Goal: Transaction & Acquisition: Book appointment/travel/reservation

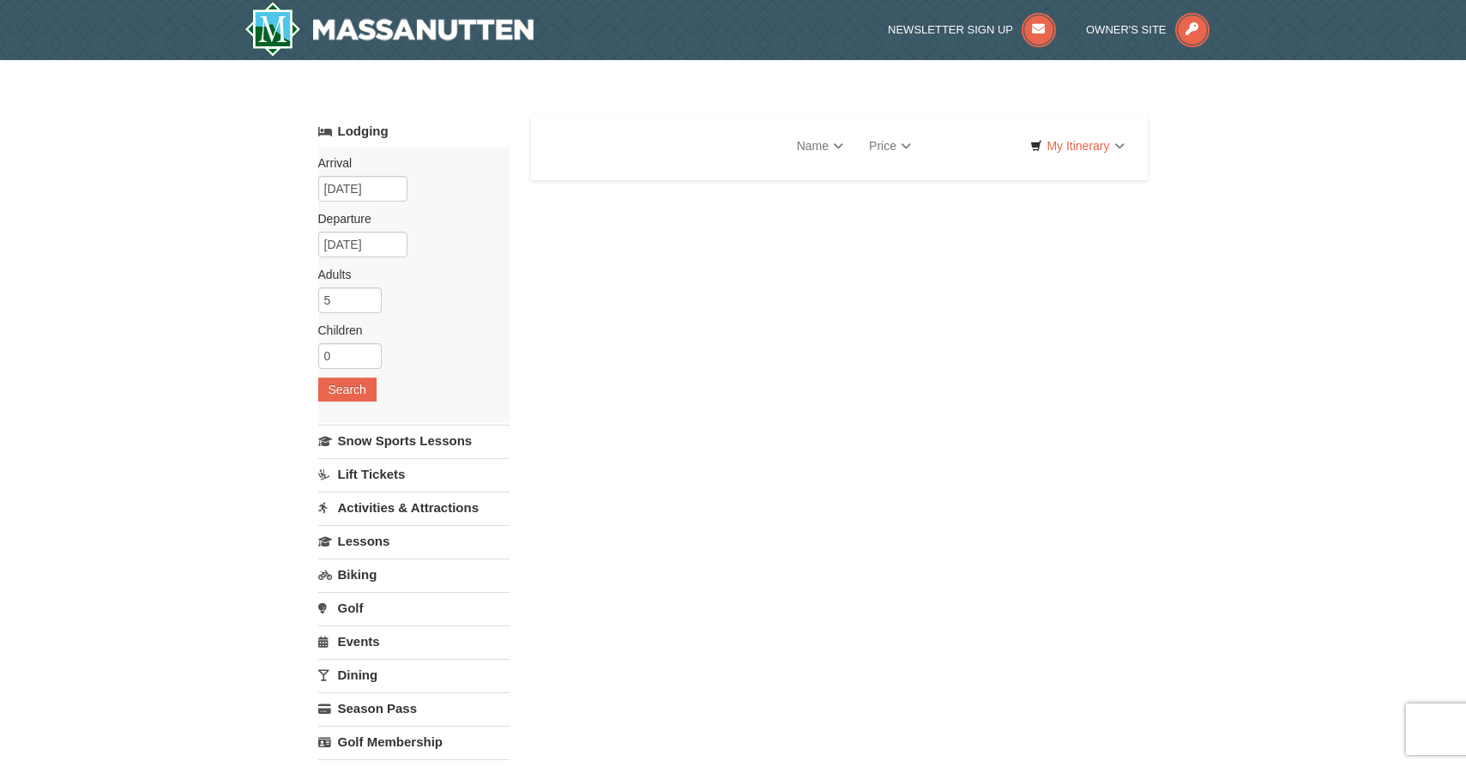
select select "9"
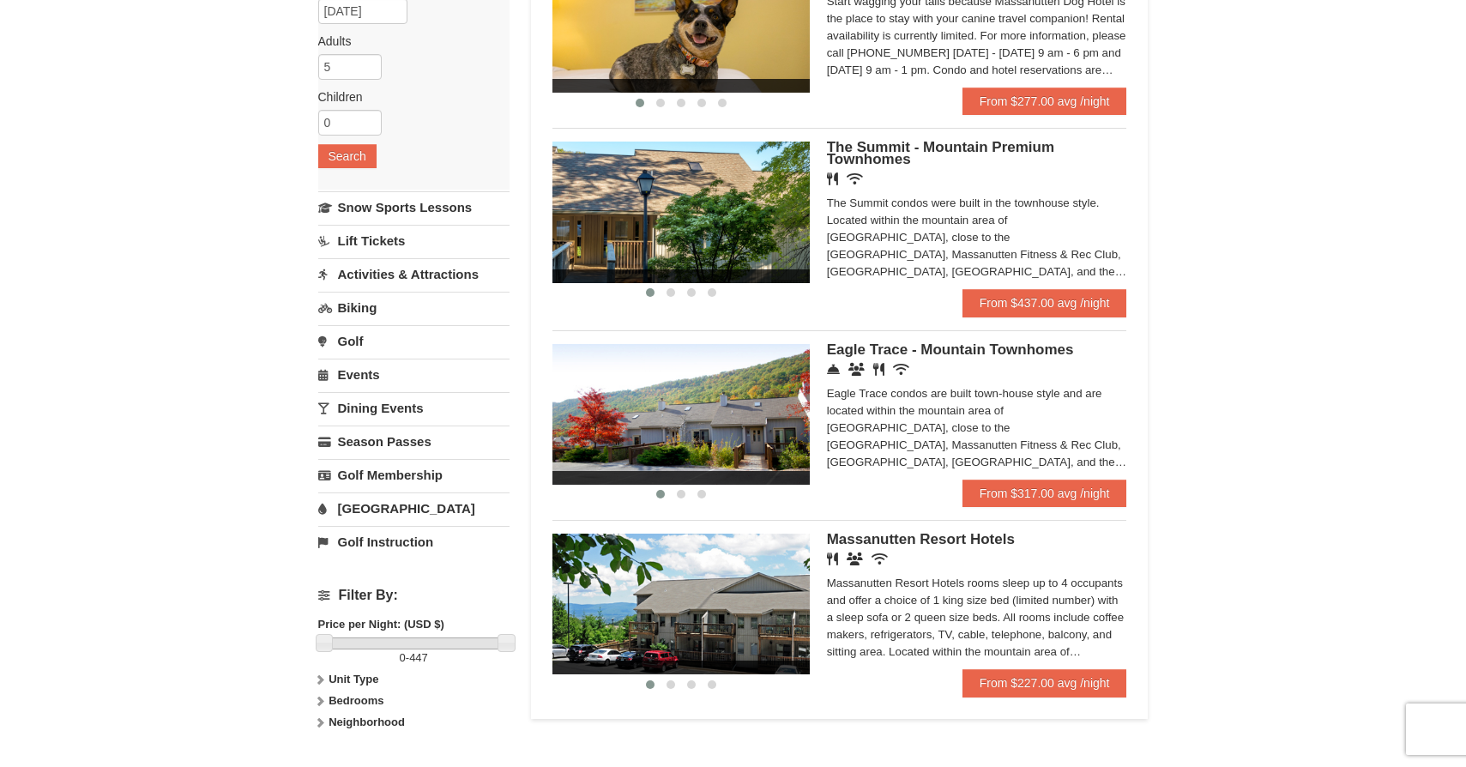
scroll to position [244, 0]
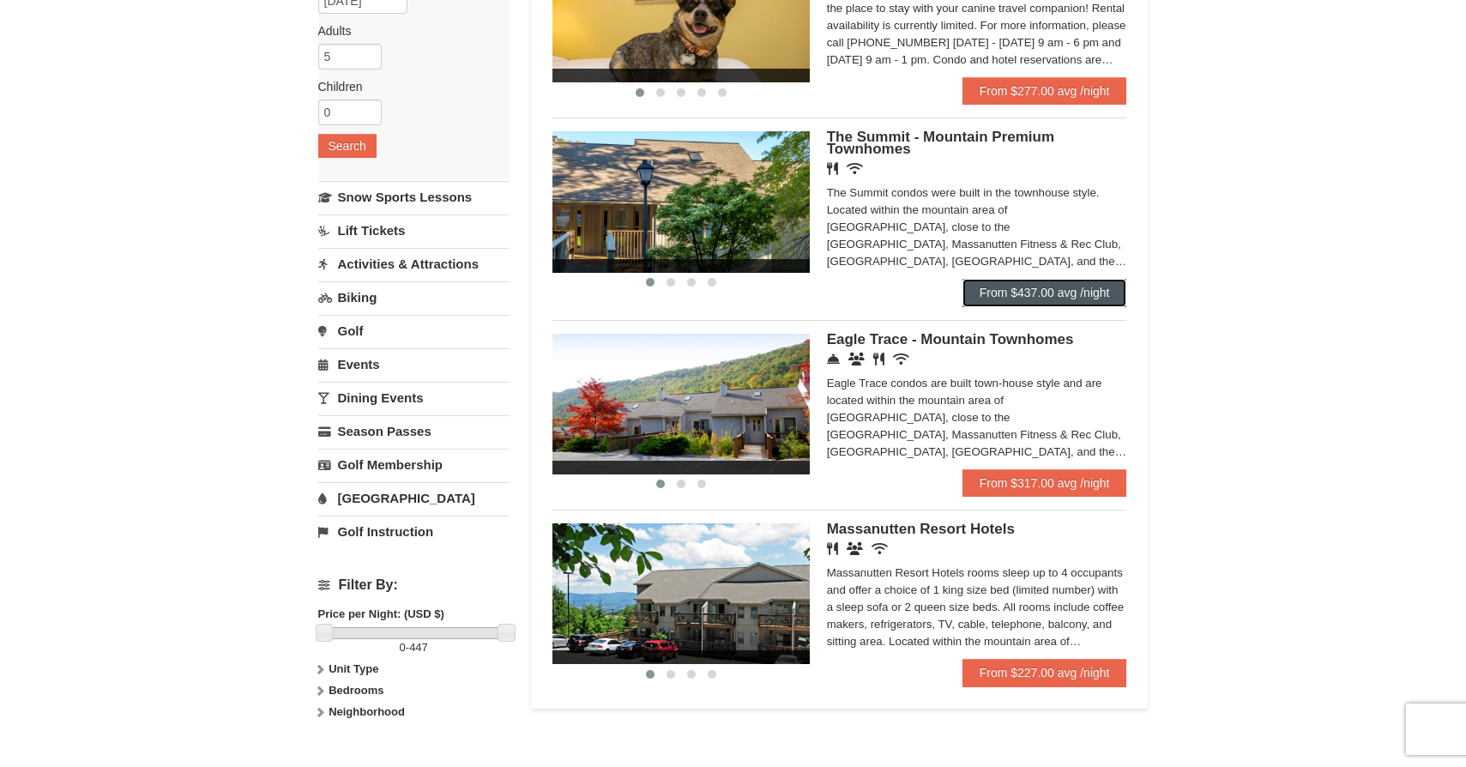
click at [1056, 293] on link "From $437.00 avg /night" at bounding box center [1044, 292] width 165 height 27
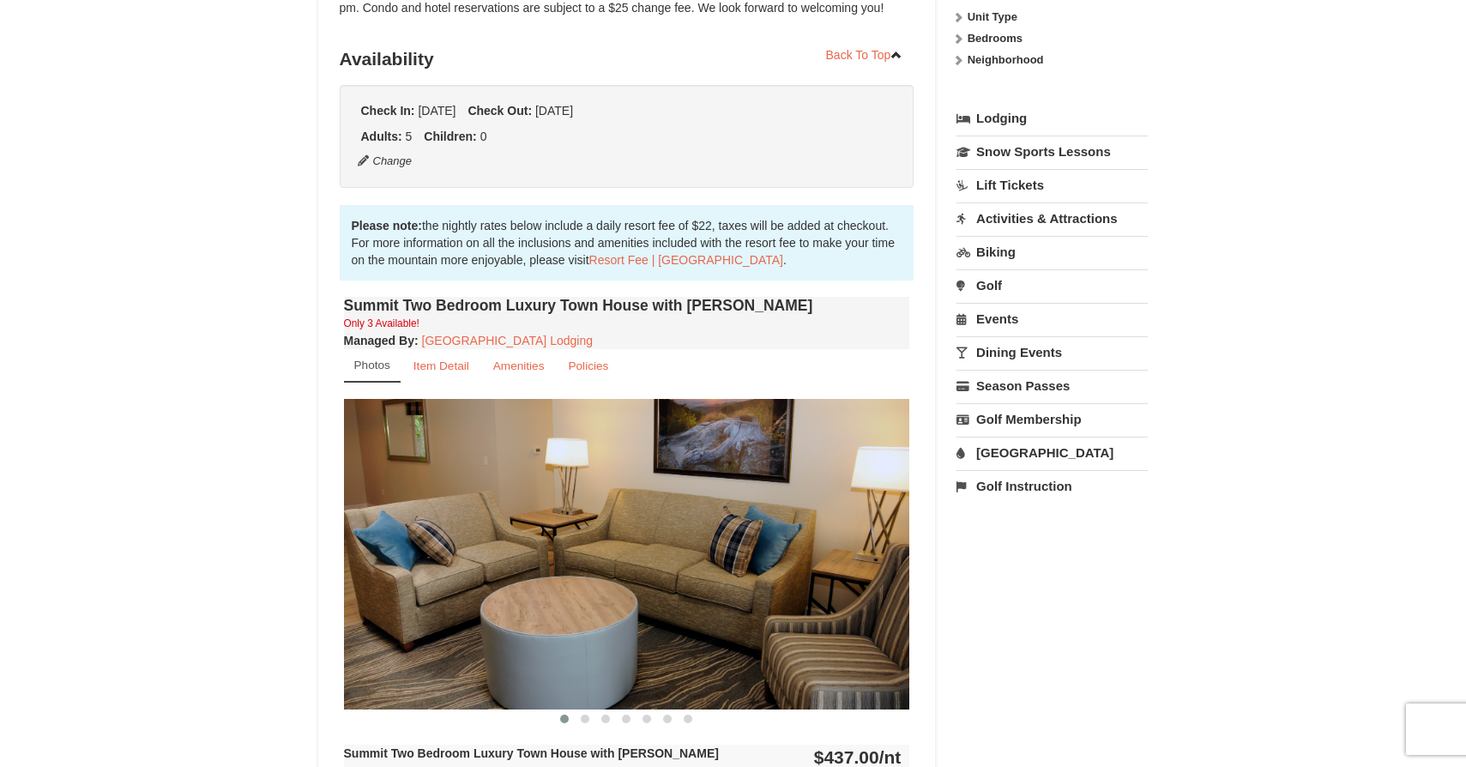
scroll to position [340, 0]
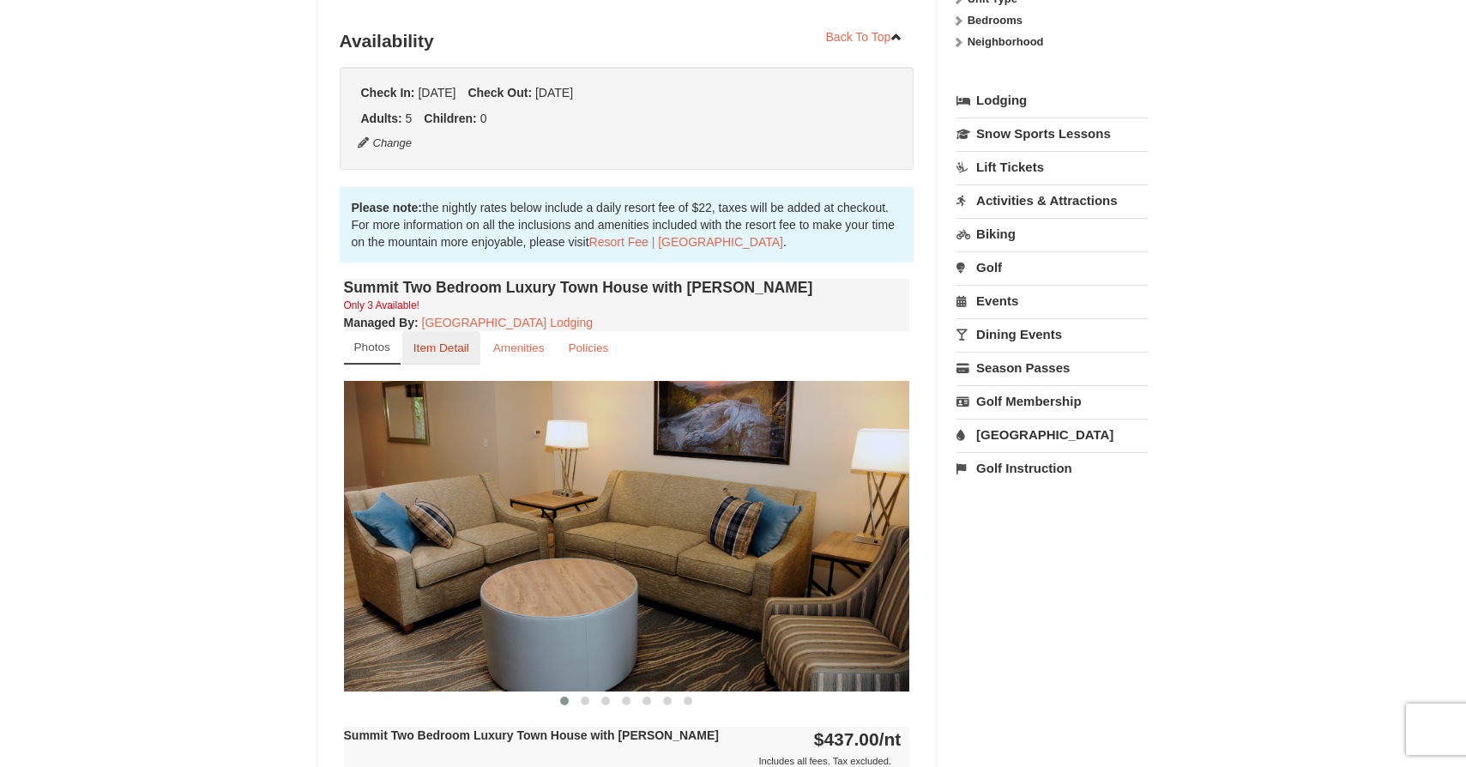
click at [452, 346] on small "Item Detail" at bounding box center [441, 347] width 56 height 13
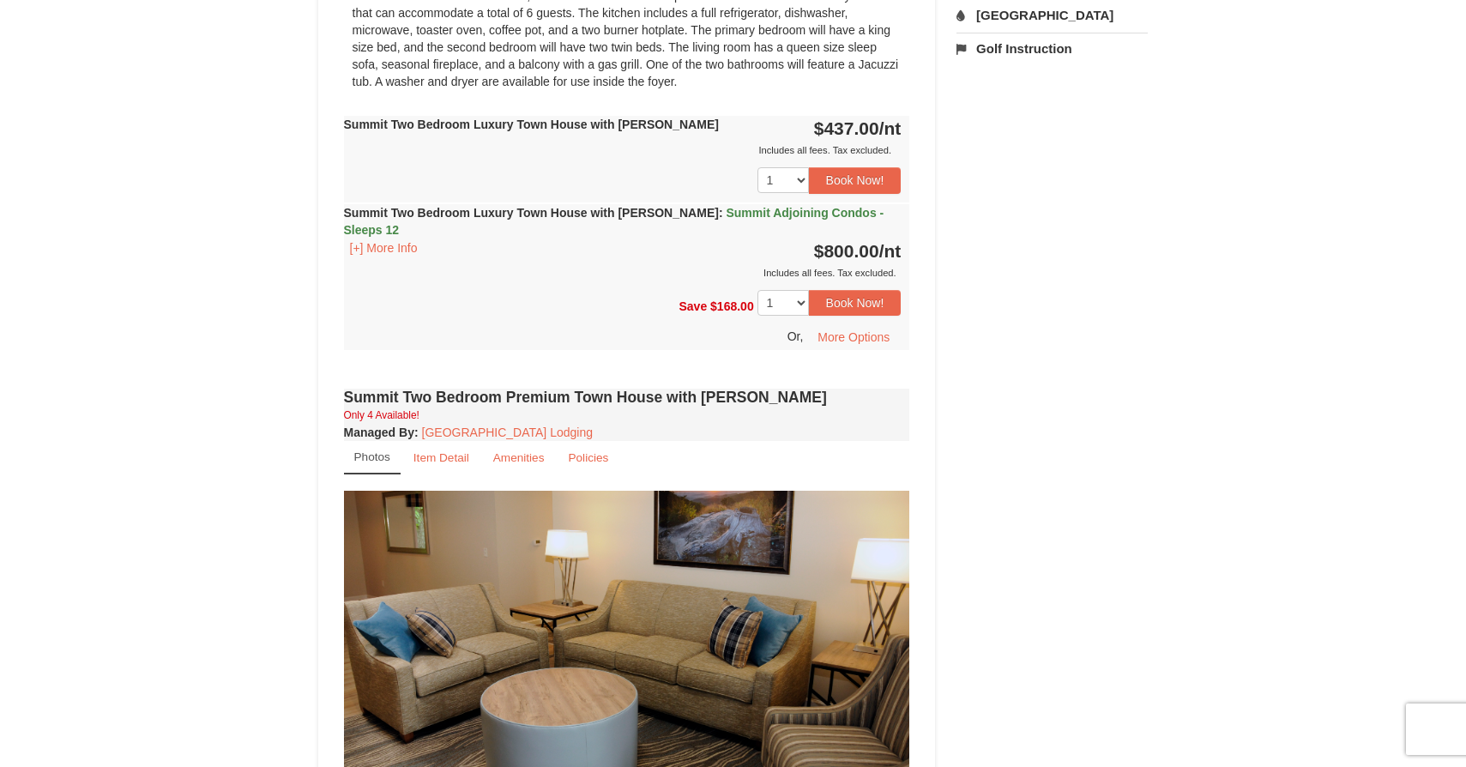
scroll to position [763, 0]
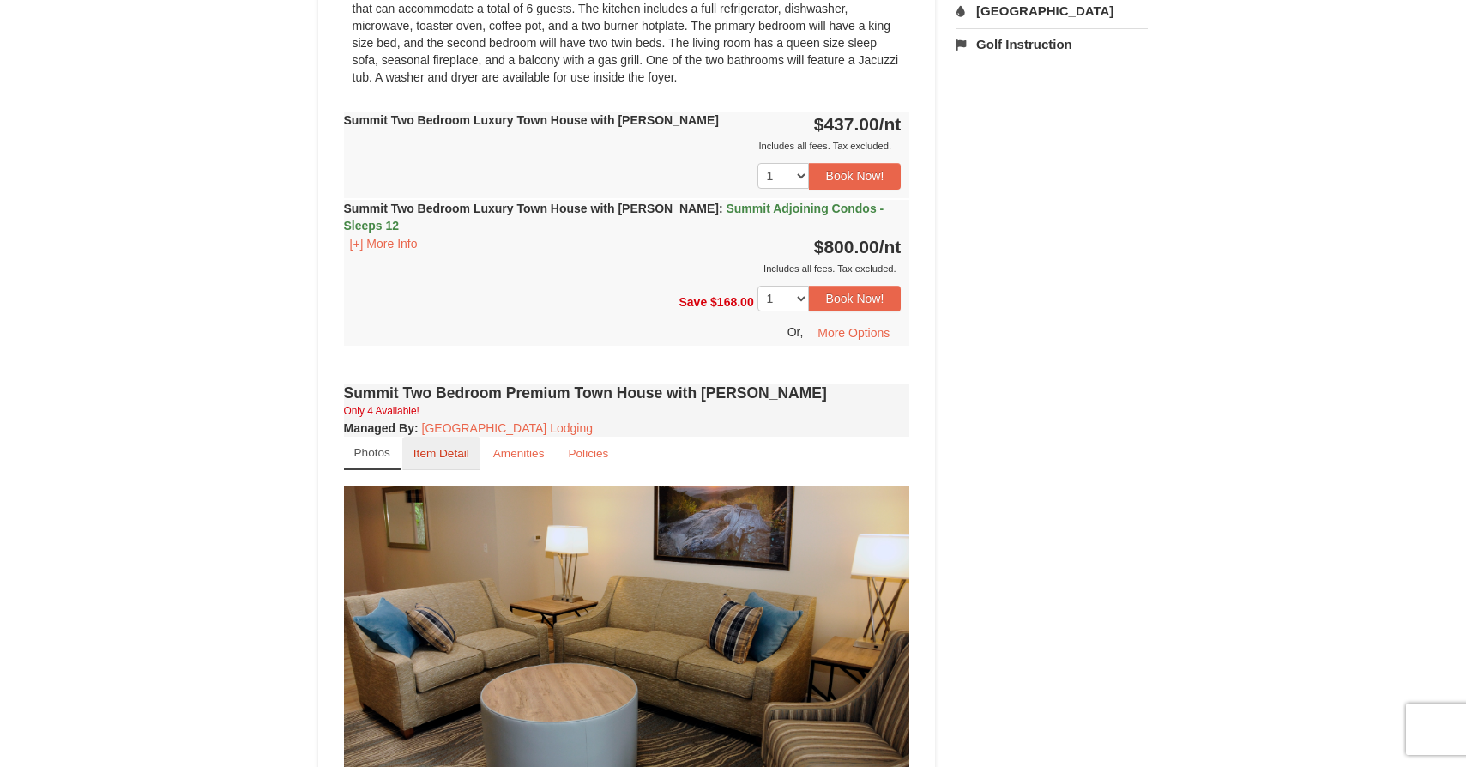
click at [434, 447] on small "Item Detail" at bounding box center [441, 453] width 56 height 13
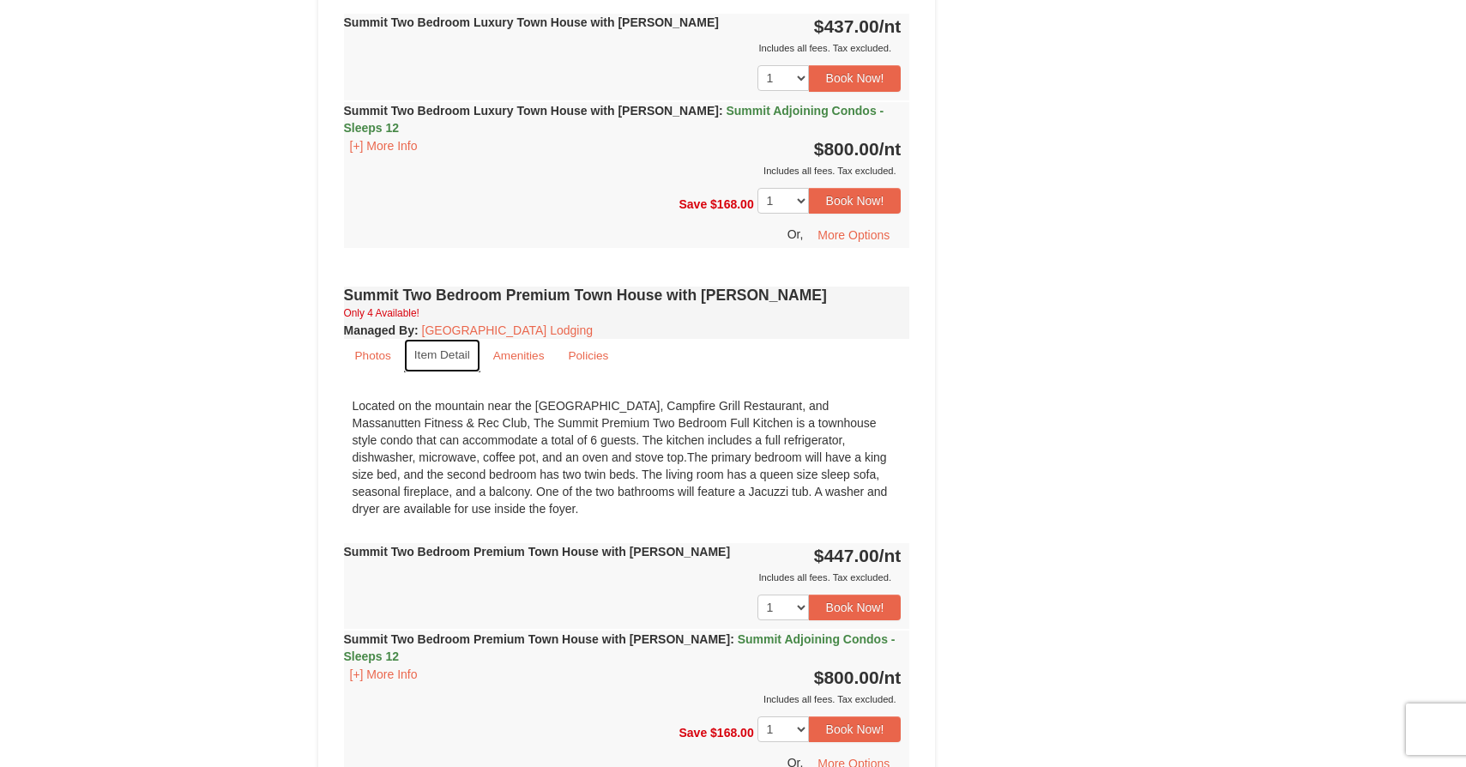
scroll to position [862, 0]
click at [524, 344] on link "Amenities" at bounding box center [519, 354] width 74 height 33
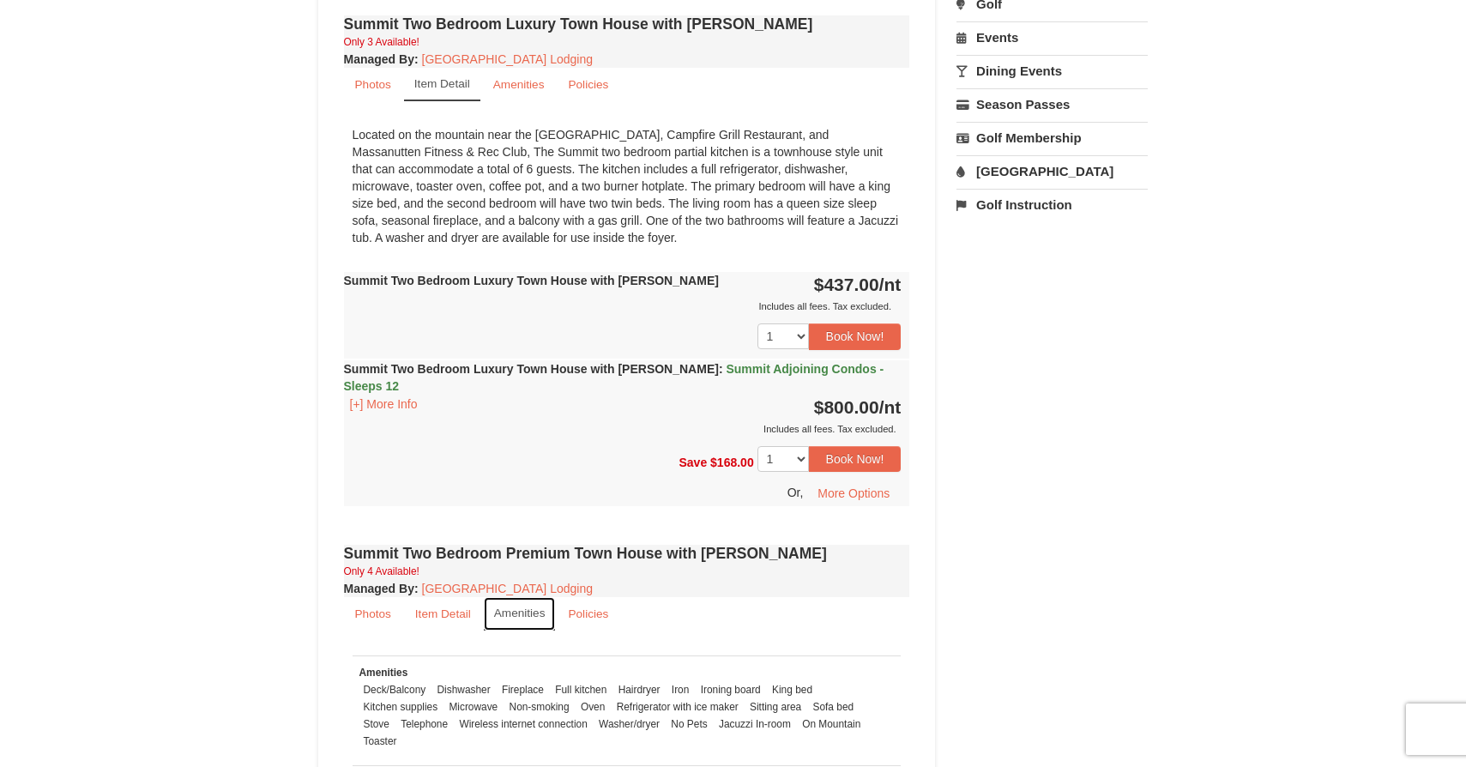
scroll to position [593, 0]
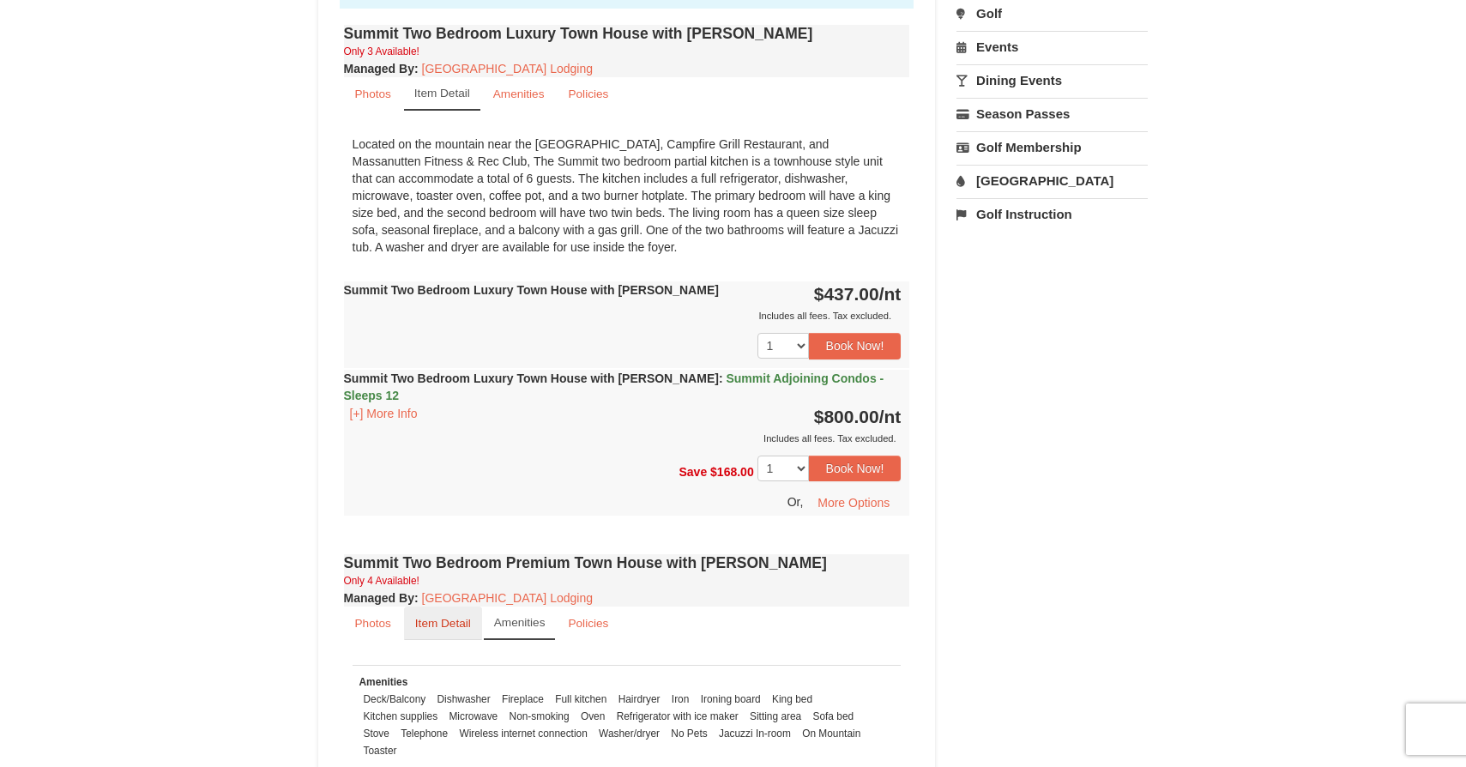
click at [437, 612] on link "Item Detail" at bounding box center [443, 622] width 78 height 33
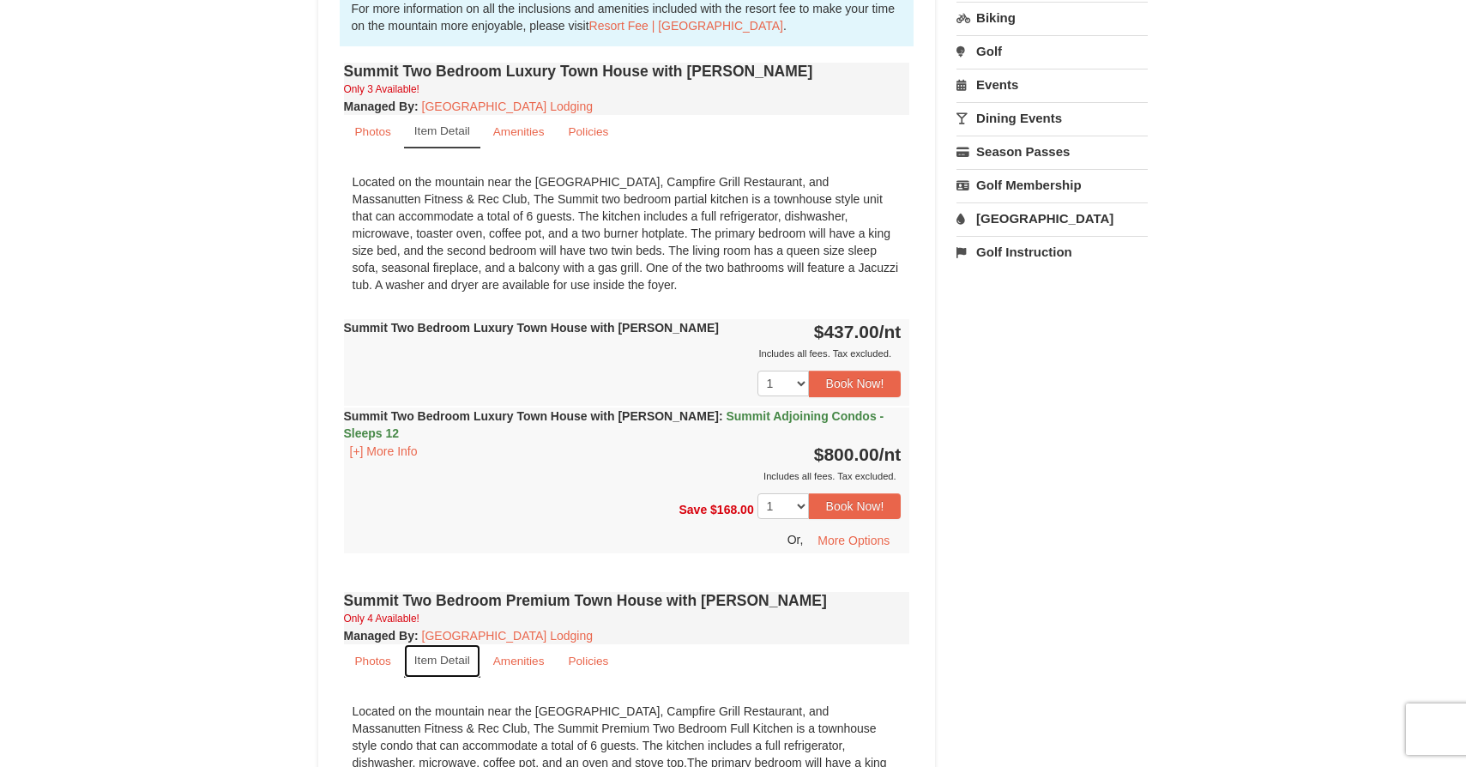
scroll to position [553, 0]
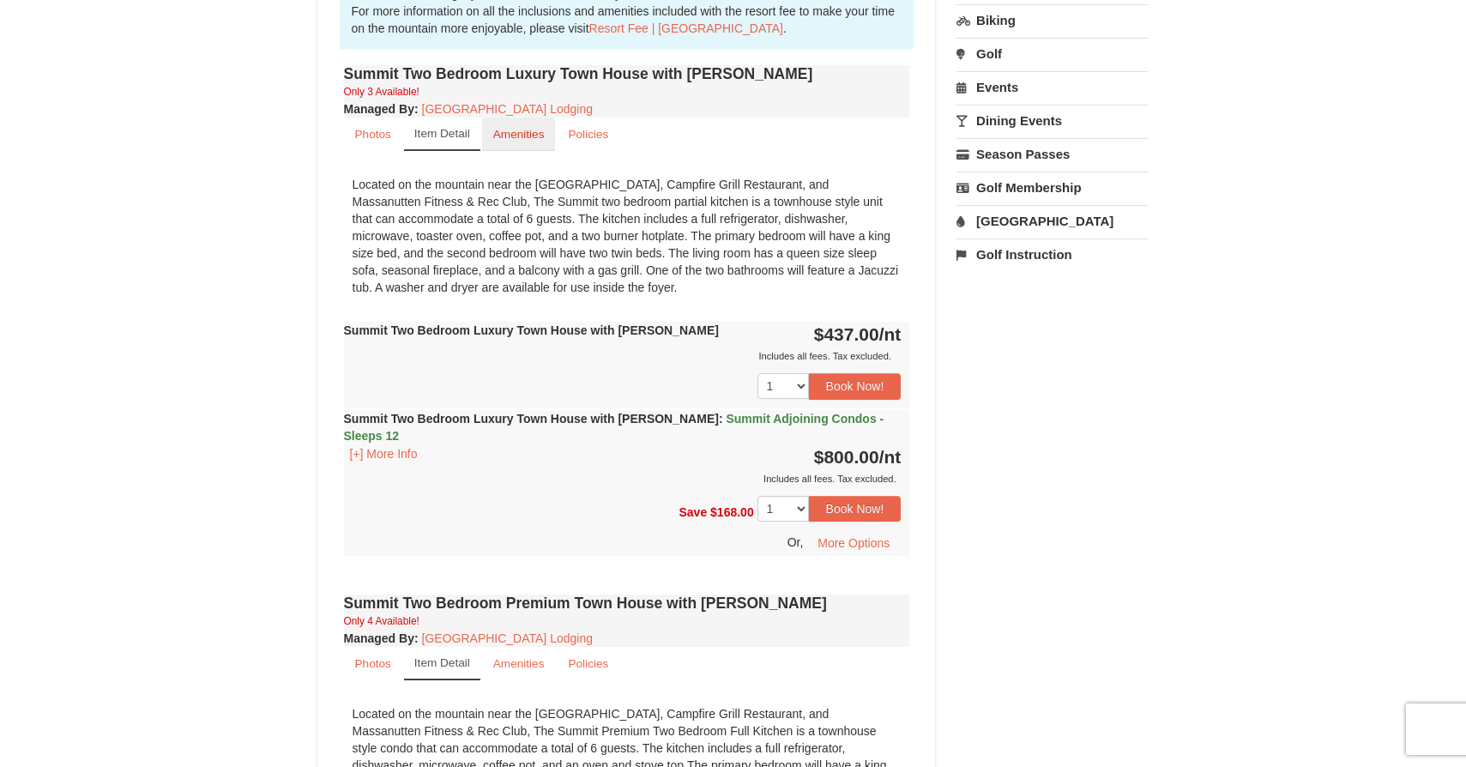
click at [528, 129] on small "Amenities" at bounding box center [518, 134] width 51 height 13
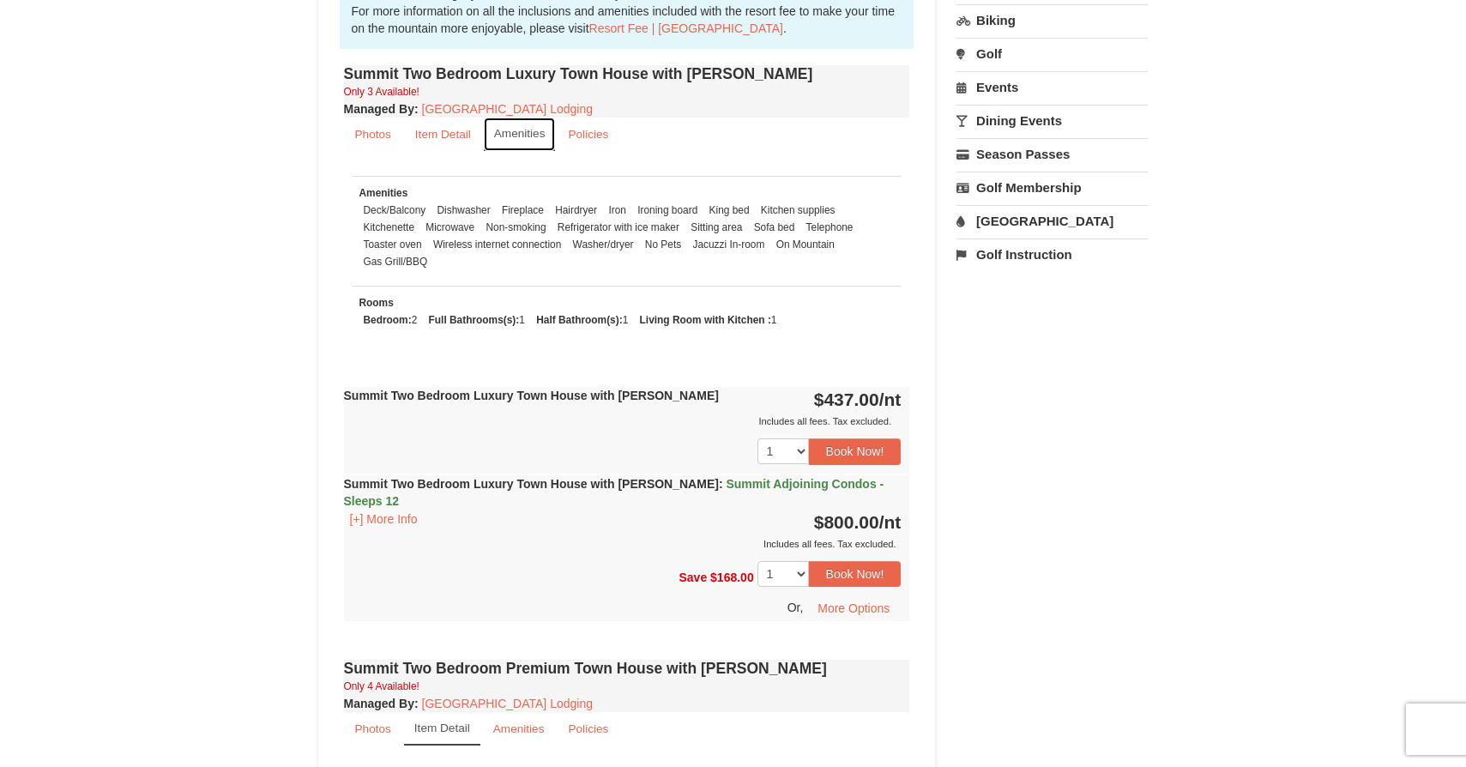
scroll to position [554, 0]
click at [527, 721] on small "Amenities" at bounding box center [518, 727] width 51 height 13
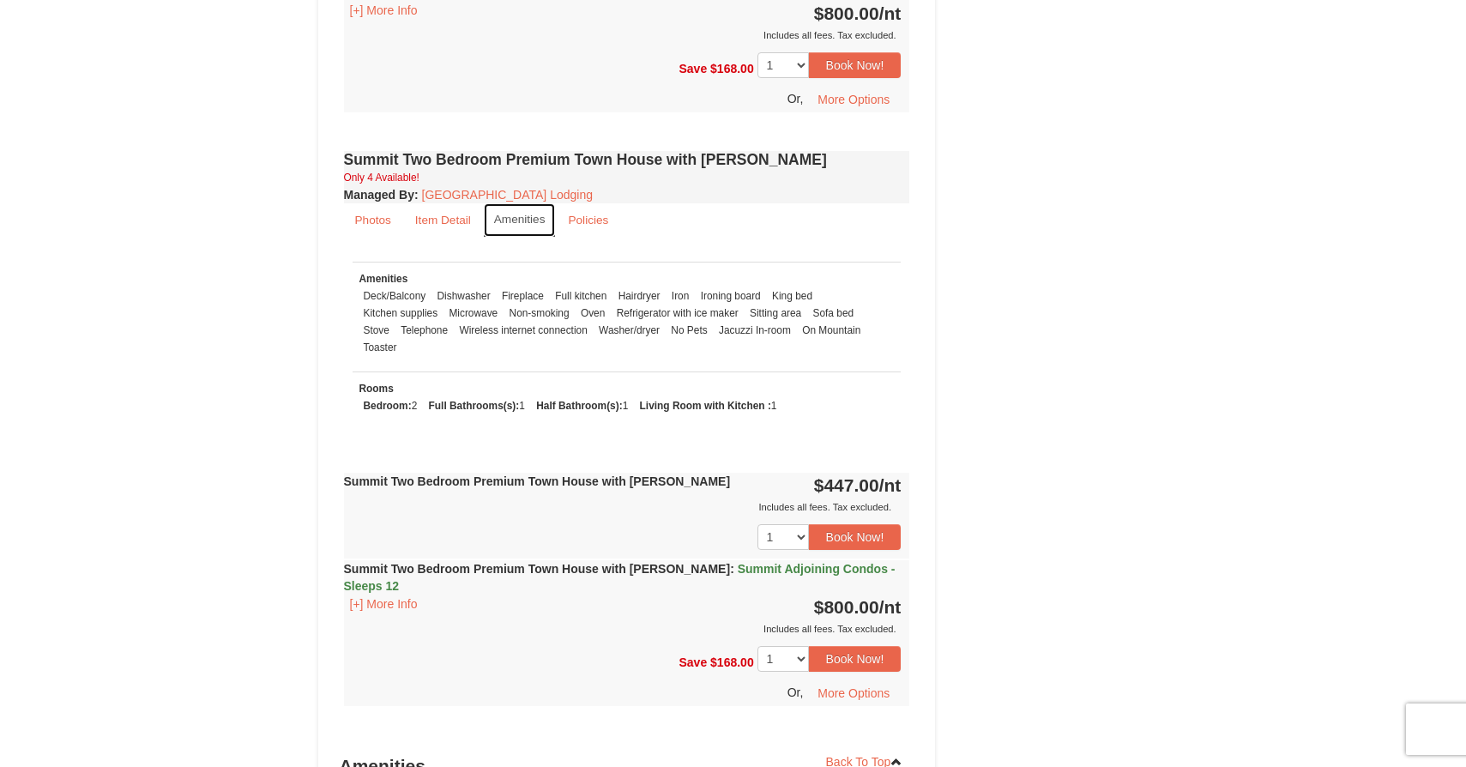
scroll to position [1066, 0]
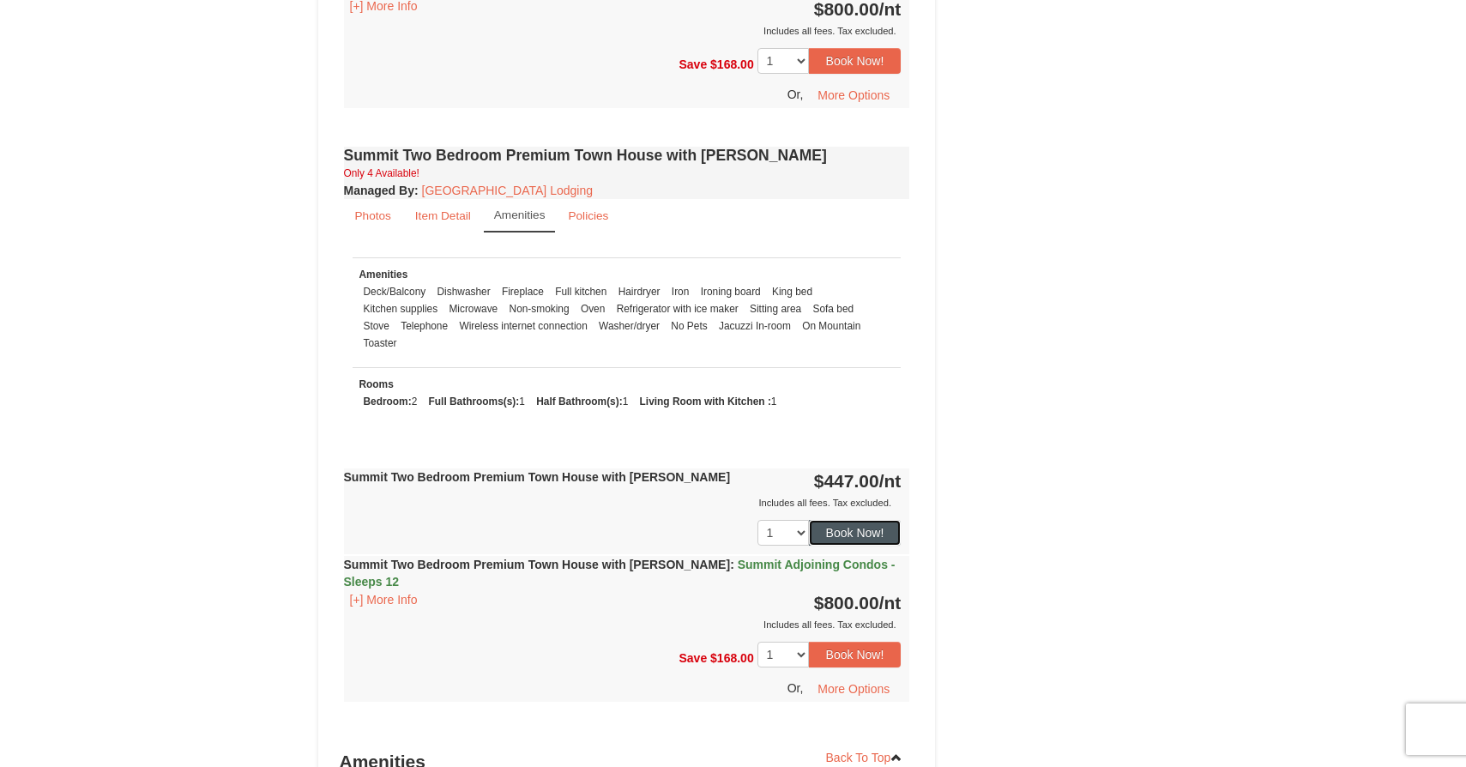
click at [841, 520] on button "Book Now!" at bounding box center [855, 533] width 93 height 26
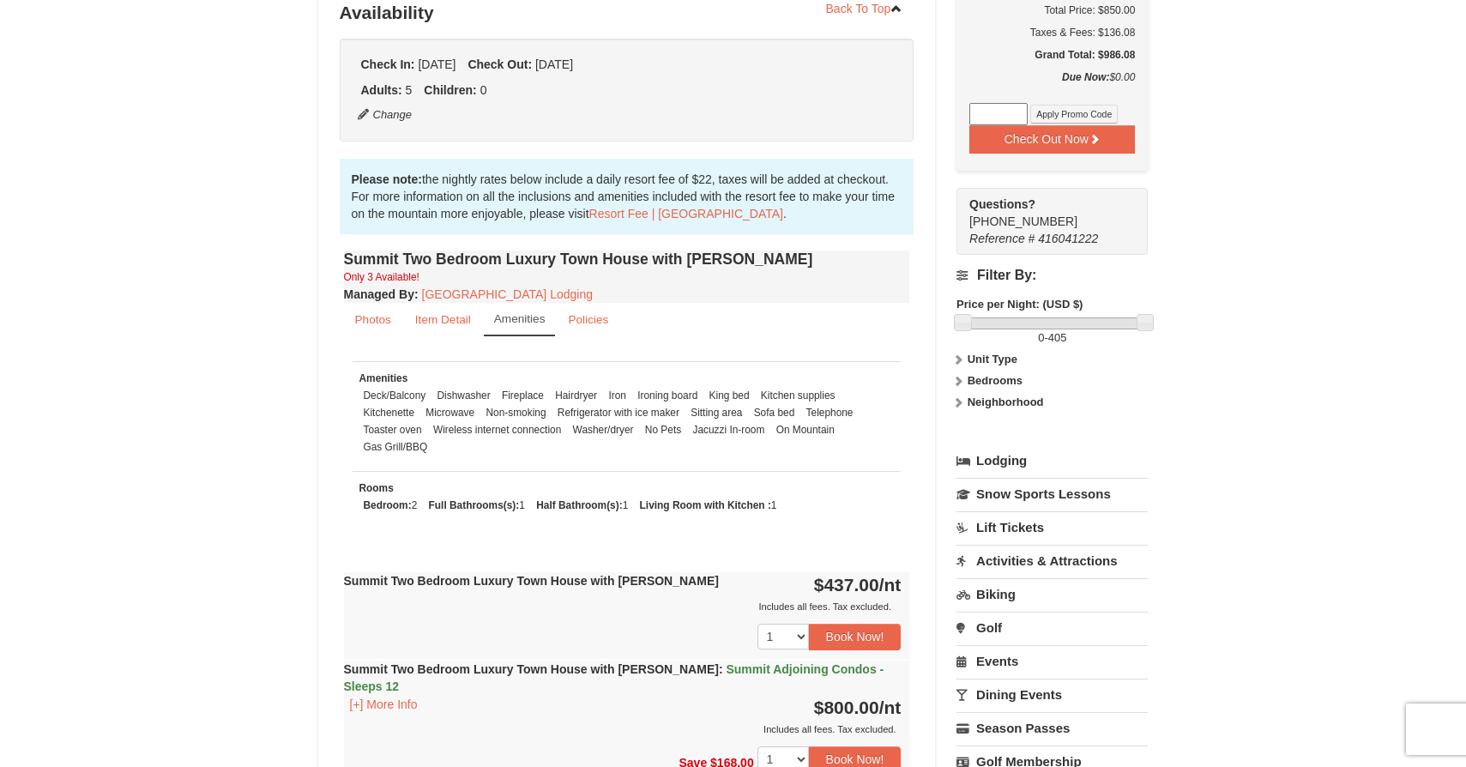
scroll to position [374, 0]
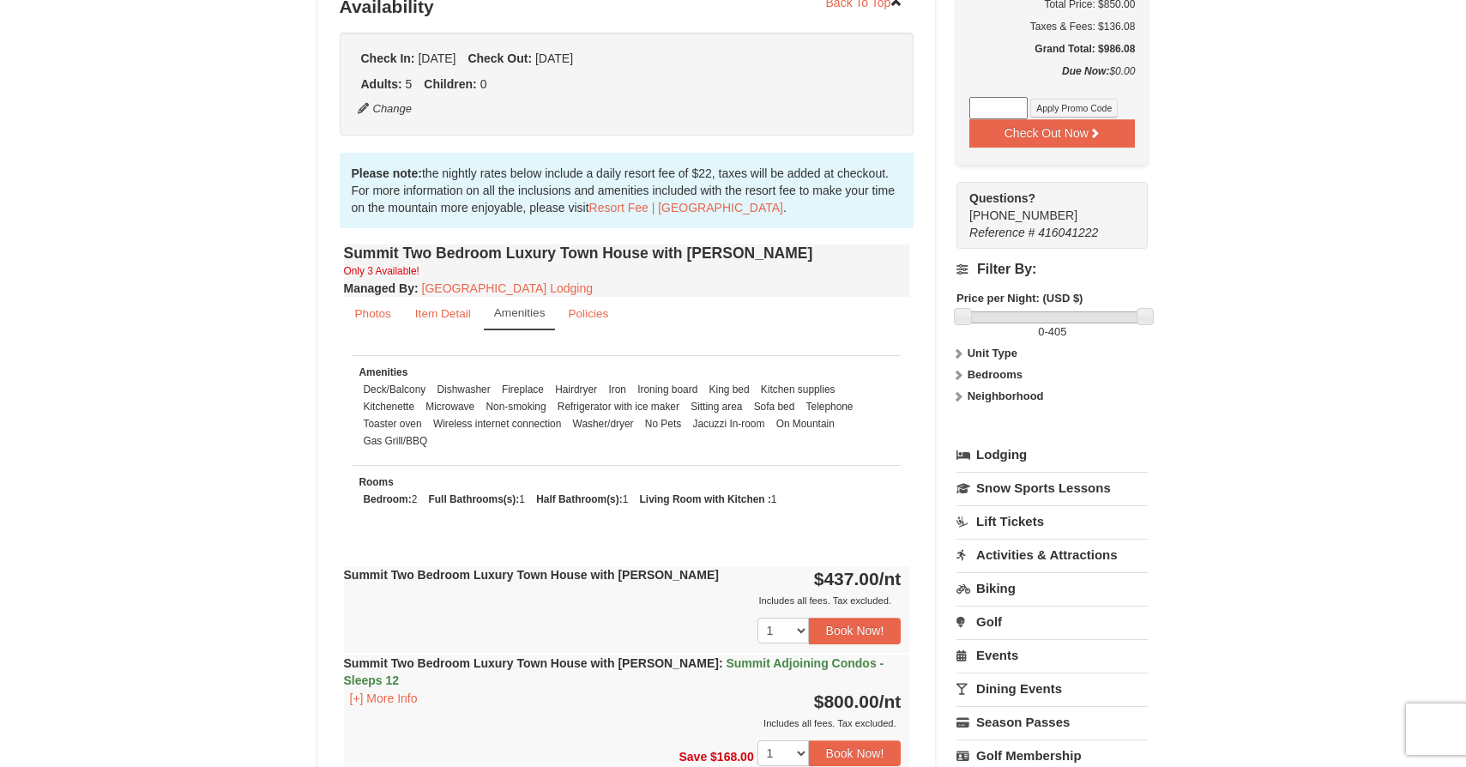
click at [1021, 389] on strong "Neighborhood" at bounding box center [1005, 395] width 76 height 13
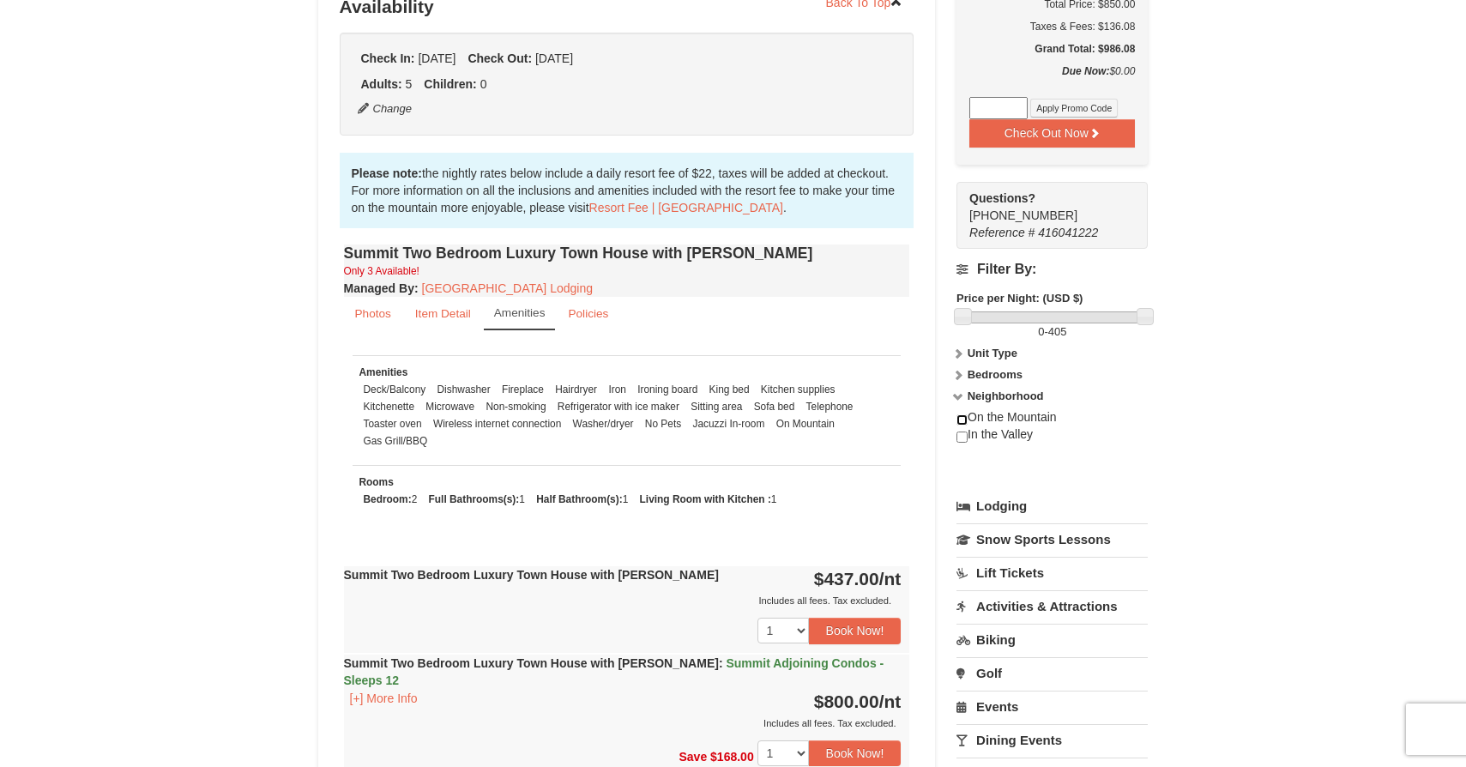
click at [962, 414] on input "checkbox" at bounding box center [961, 419] width 11 height 11
checkbox input "true"
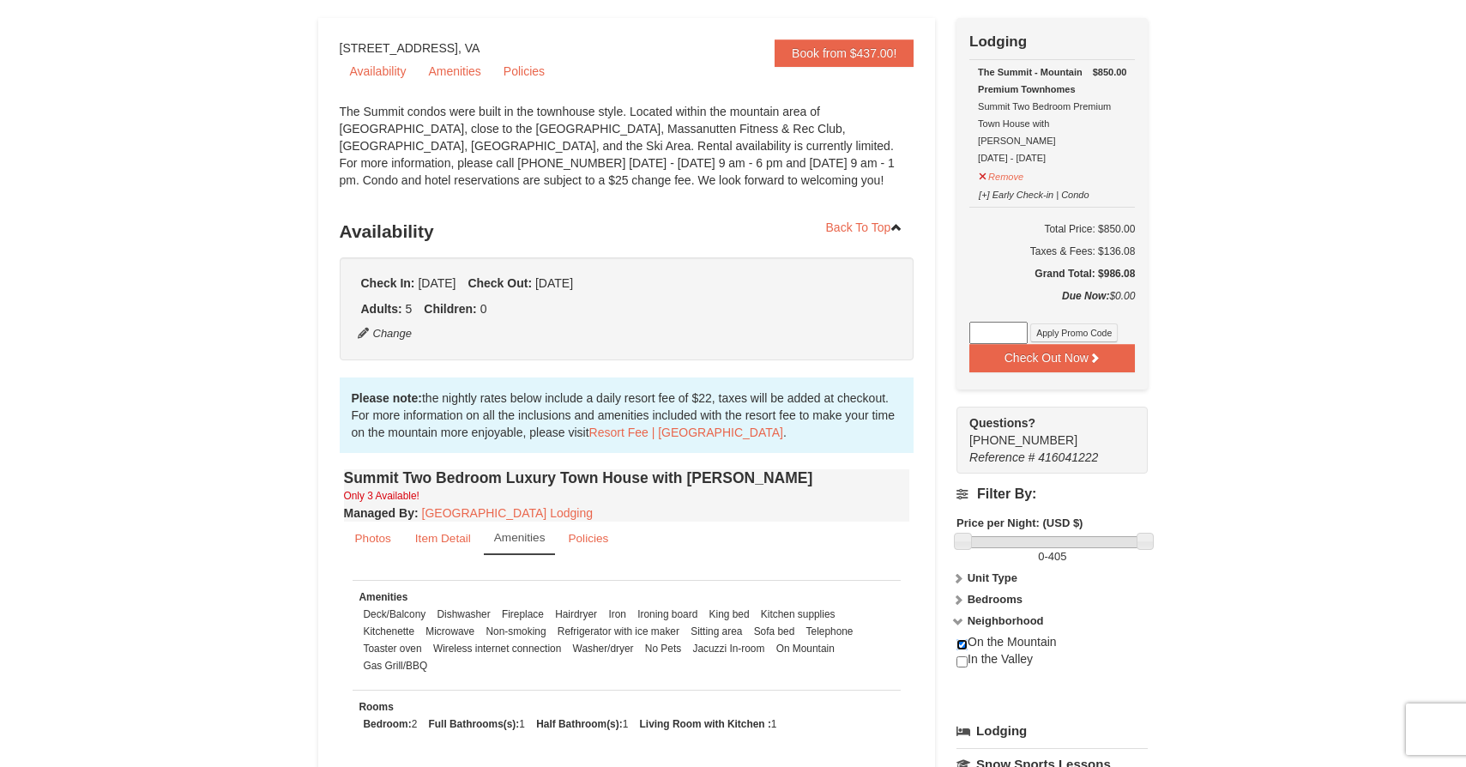
scroll to position [133, 0]
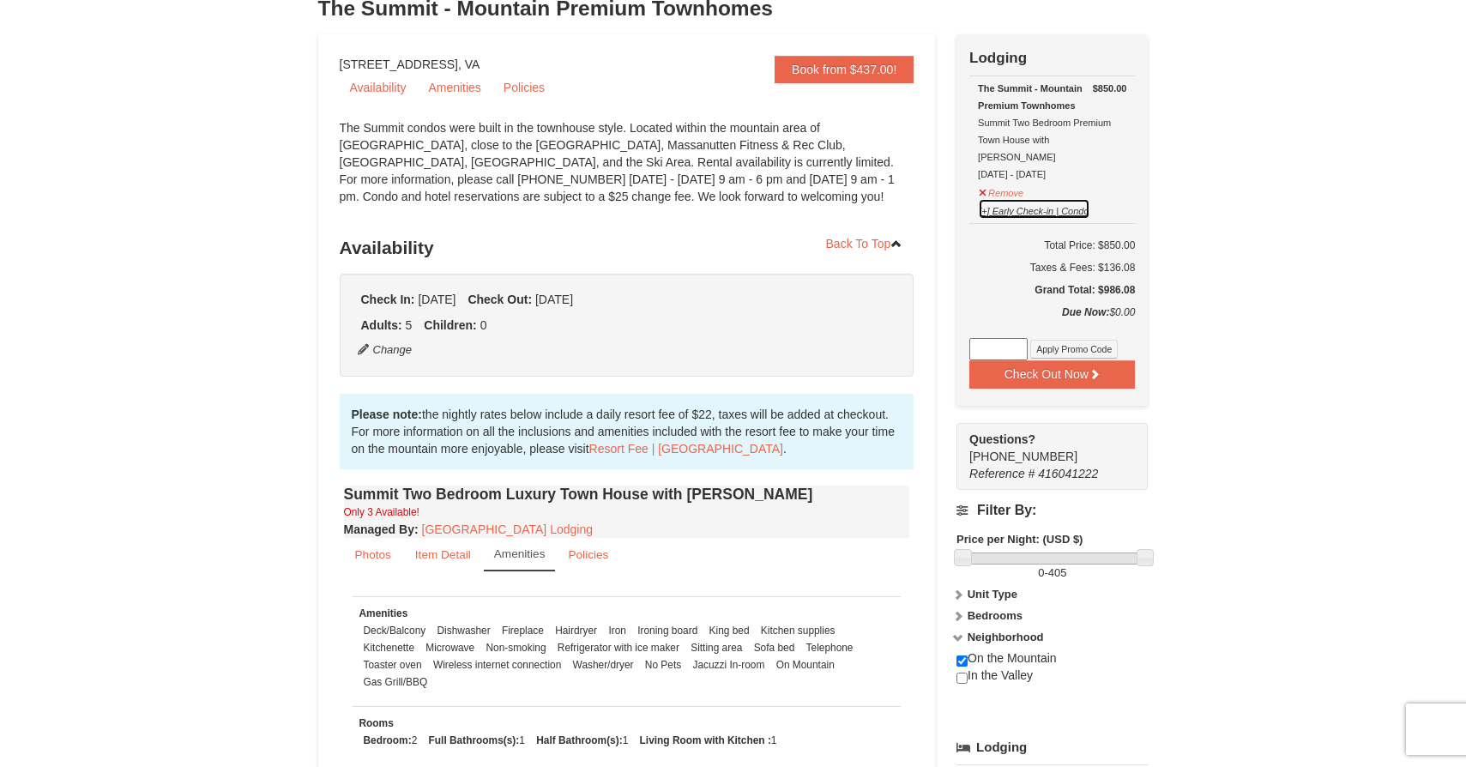
click at [1005, 198] on button "[+] Early Check-in | Condo" at bounding box center [1034, 208] width 112 height 21
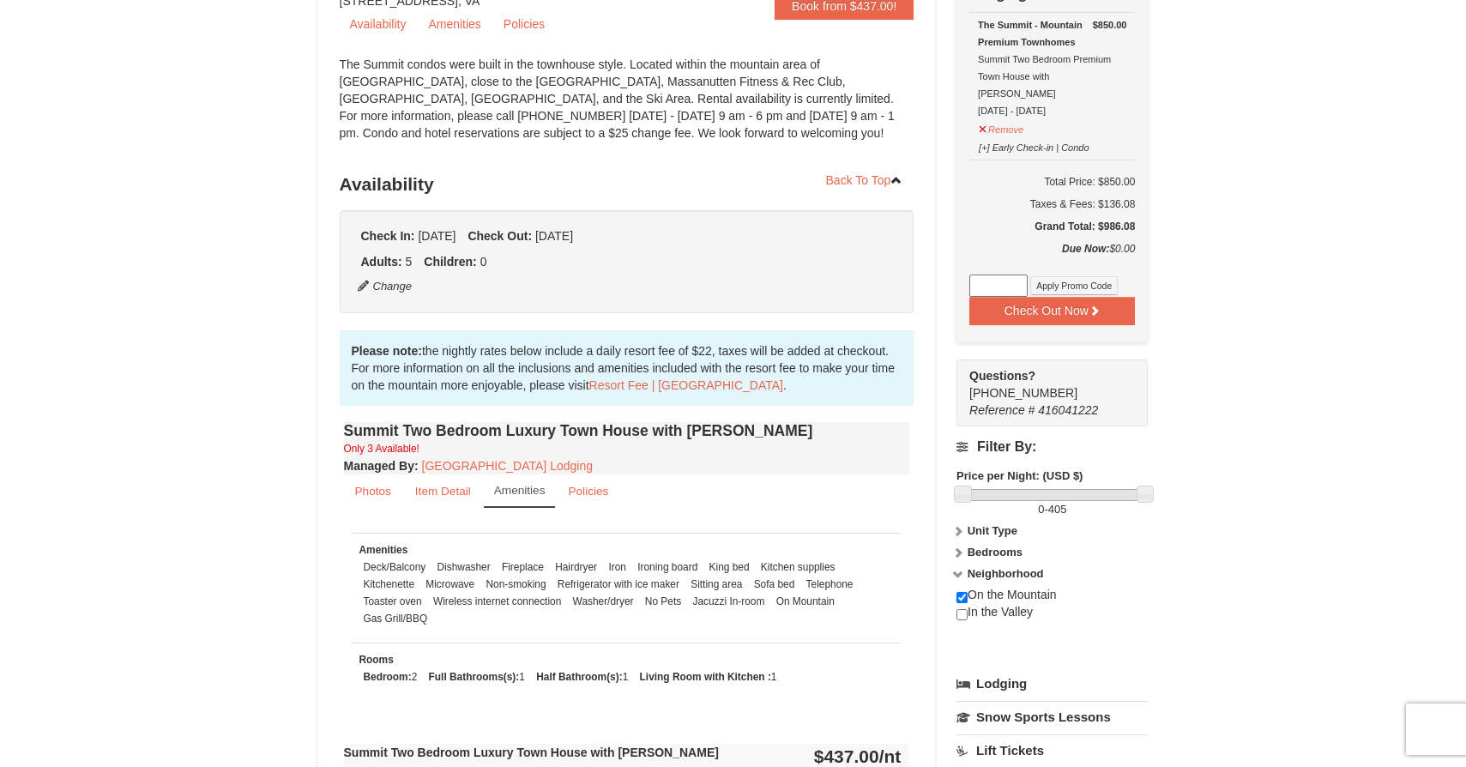
scroll to position [0, 0]
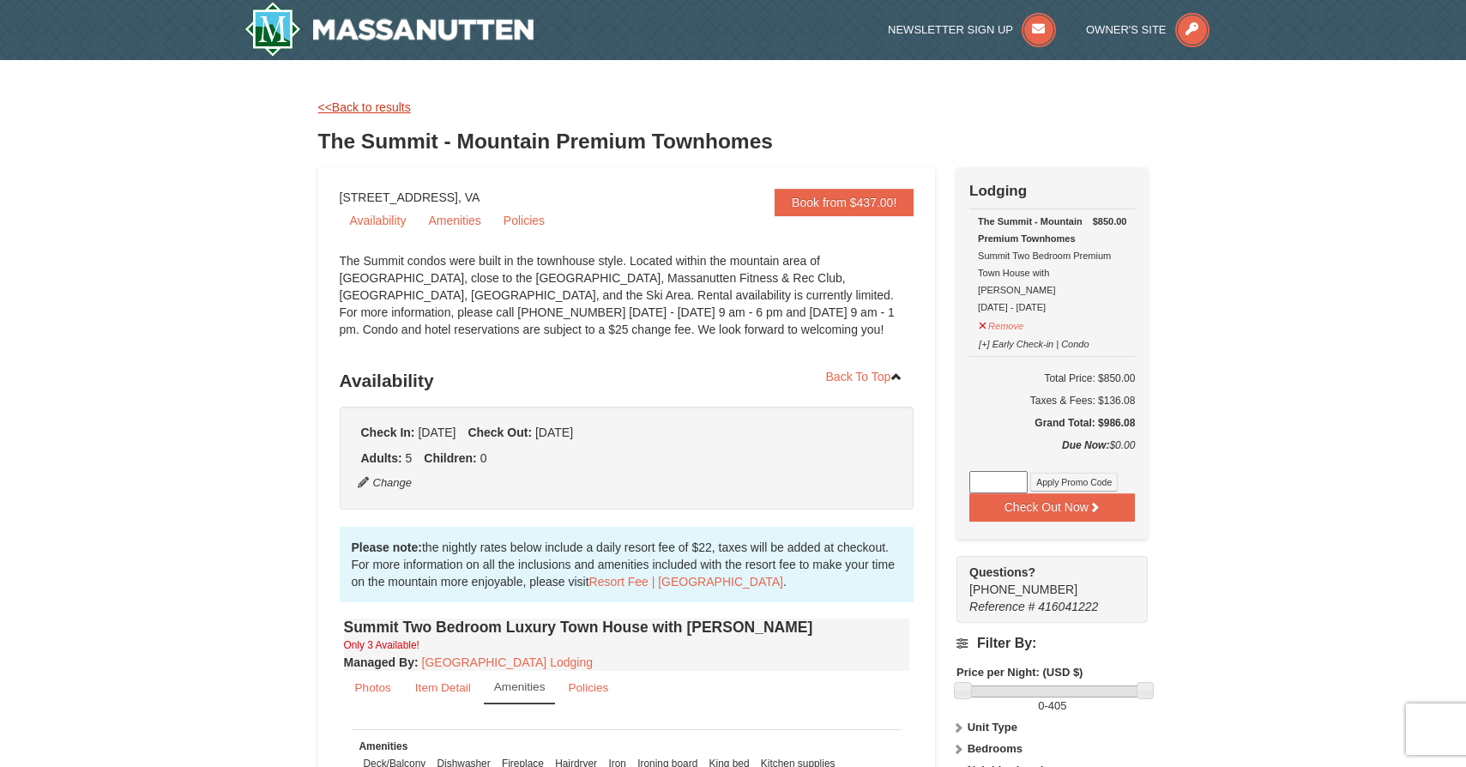
click at [339, 105] on link "<<Back to results" at bounding box center [364, 107] width 93 height 14
